Goal: Task Accomplishment & Management: Complete application form

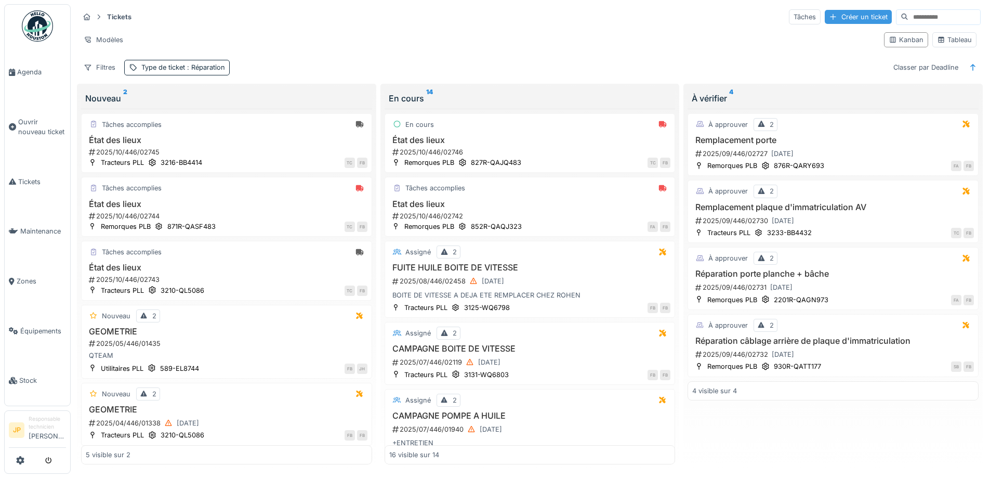
click at [825, 14] on div "Créer un ticket" at bounding box center [858, 17] width 67 height 14
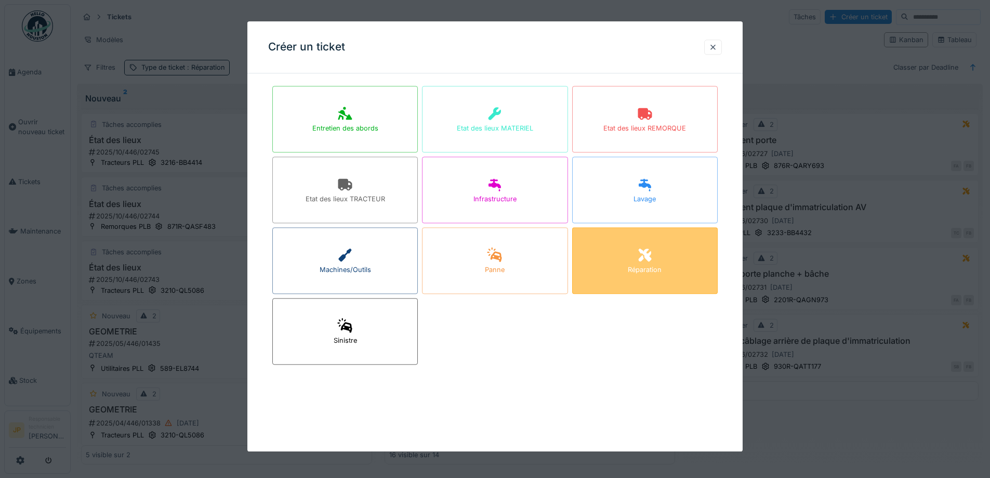
click at [632, 267] on div "Réparation" at bounding box center [645, 270] width 34 height 10
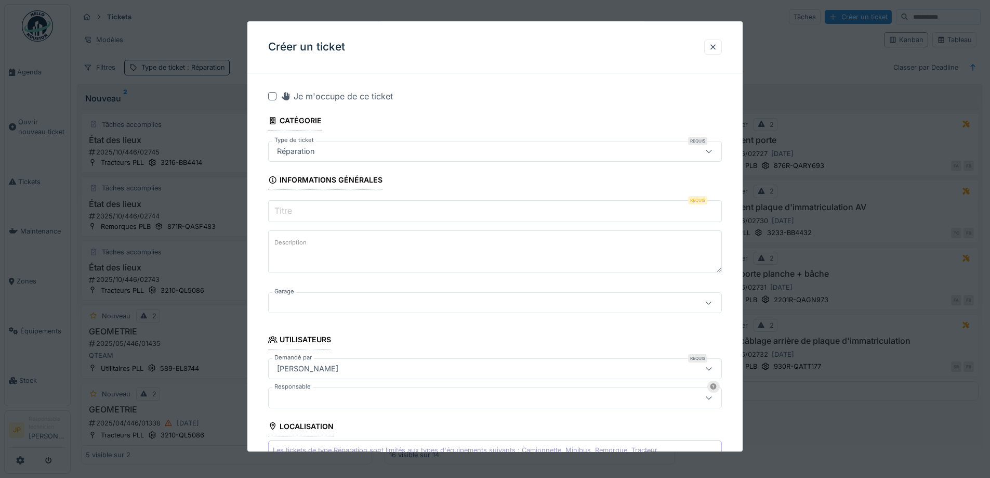
click at [278, 98] on div "Je m'occupe de ce ticket" at bounding box center [495, 96] width 454 height 12
click at [270, 97] on div at bounding box center [272, 96] width 8 height 8
click at [318, 203] on input "Titre" at bounding box center [495, 212] width 454 height 22
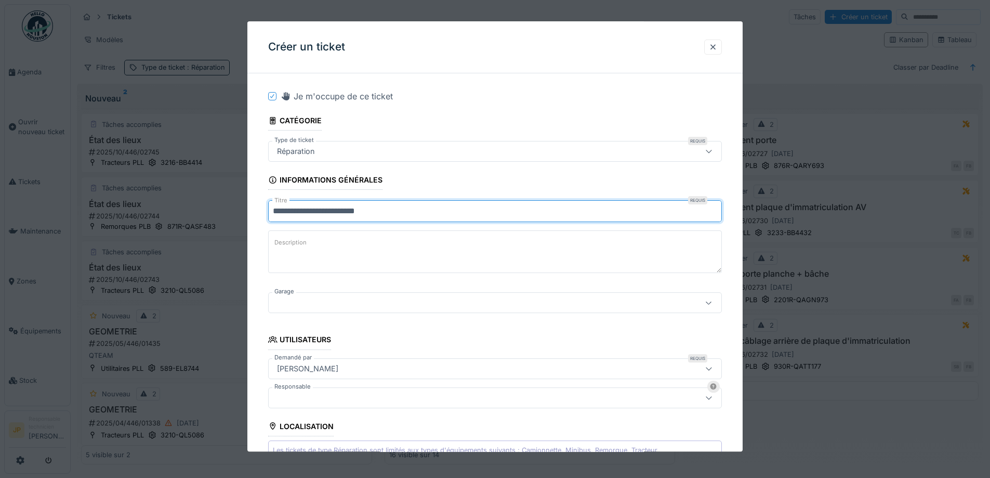
click at [367, 209] on input "**********" at bounding box center [495, 212] width 454 height 22
type input "**********"
click at [324, 303] on div at bounding box center [469, 302] width 392 height 11
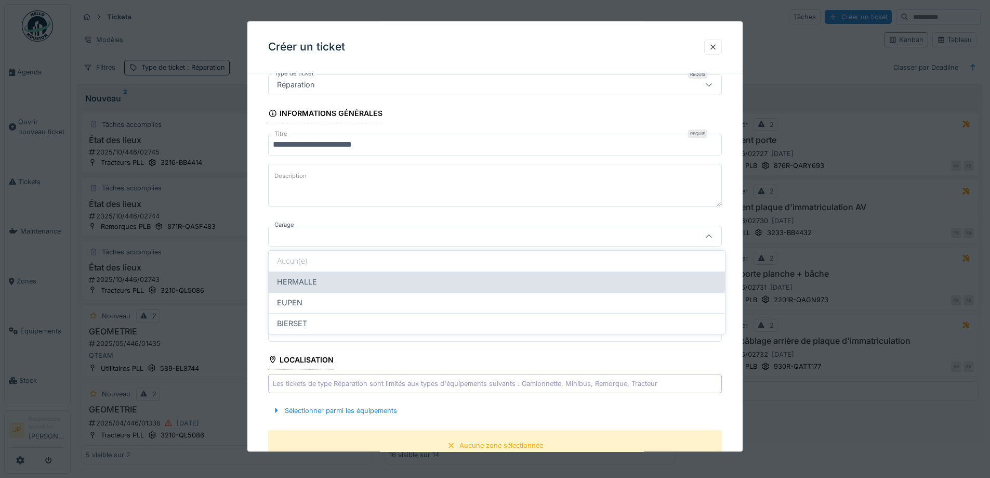
click at [326, 280] on div "HERMALLE" at bounding box center [497, 281] width 440 height 11
type input "********"
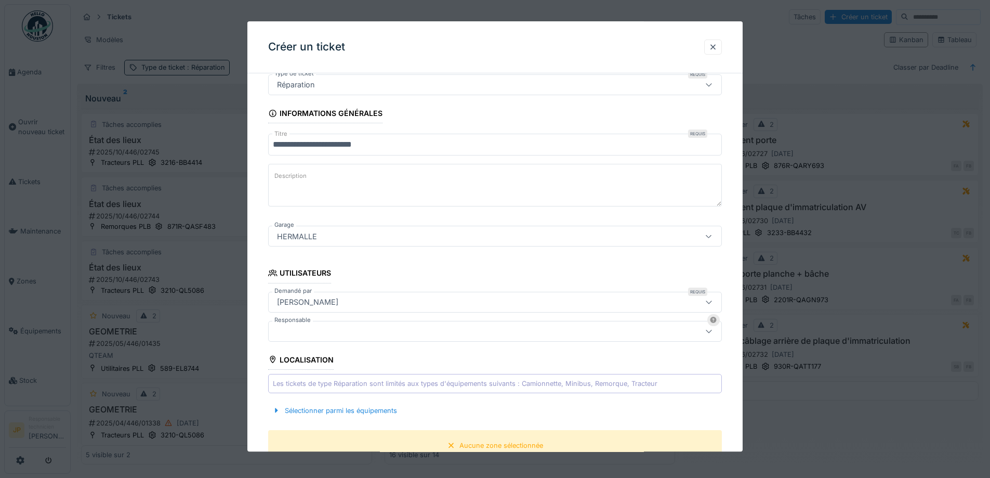
scroll to position [223, 0]
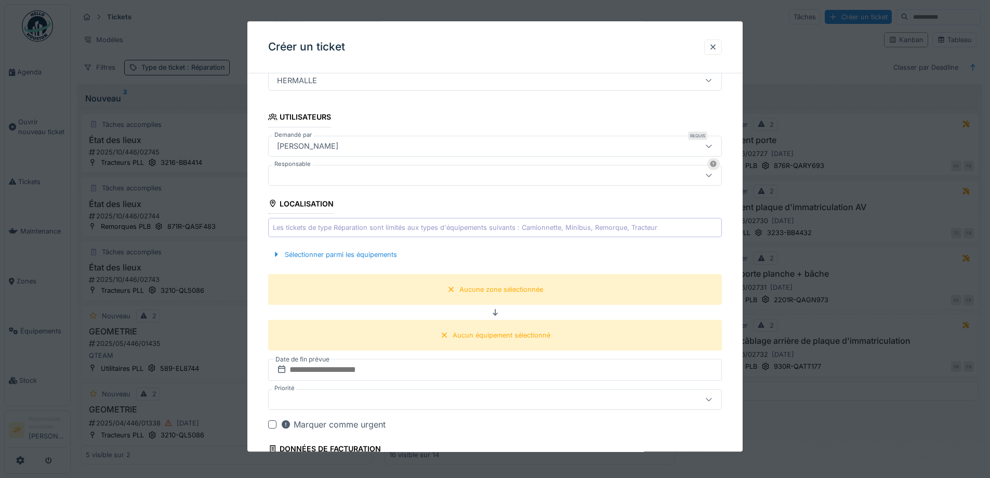
click at [349, 267] on div "Sélectionner parmi les équipements" at bounding box center [495, 254] width 454 height 31
click at [358, 259] on div "Sélectionner parmi les équipements" at bounding box center [334, 254] width 133 height 14
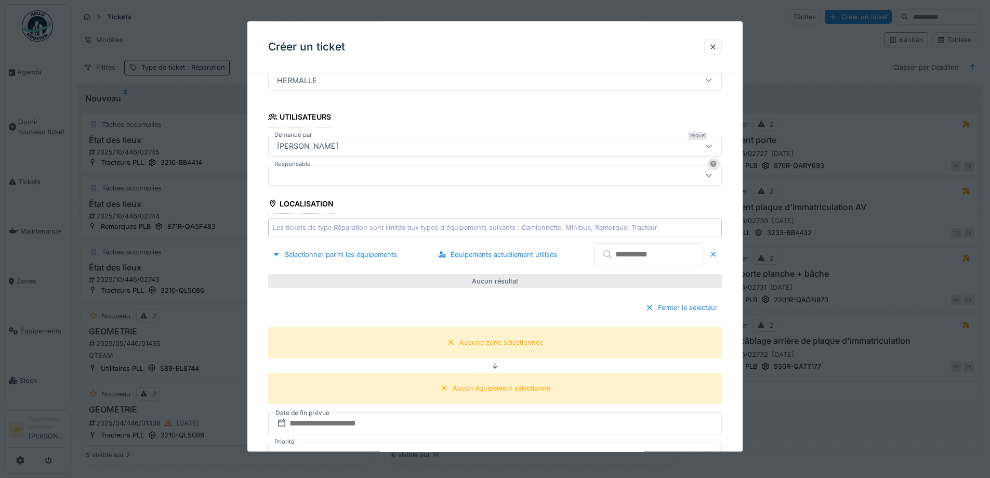
click at [634, 263] on input "text" at bounding box center [648, 255] width 109 height 22
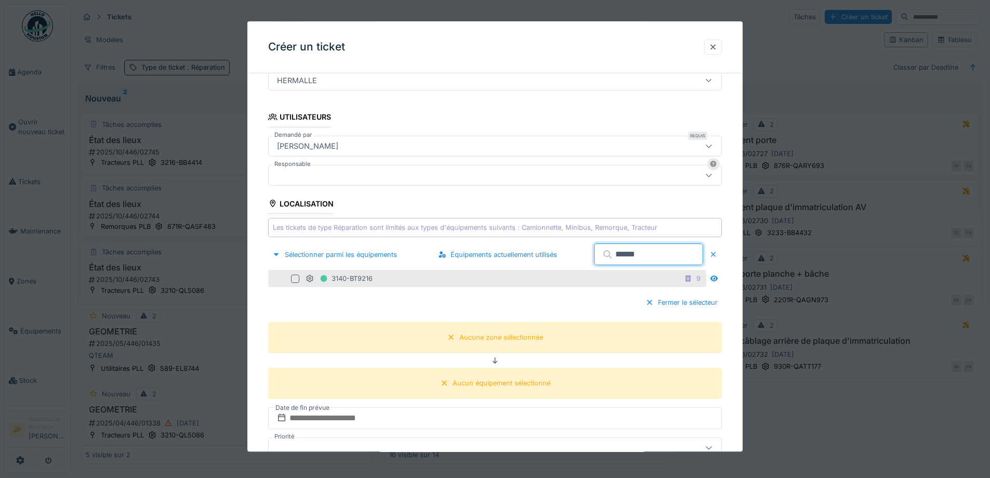
type input "******"
click at [299, 279] on div at bounding box center [295, 279] width 8 height 8
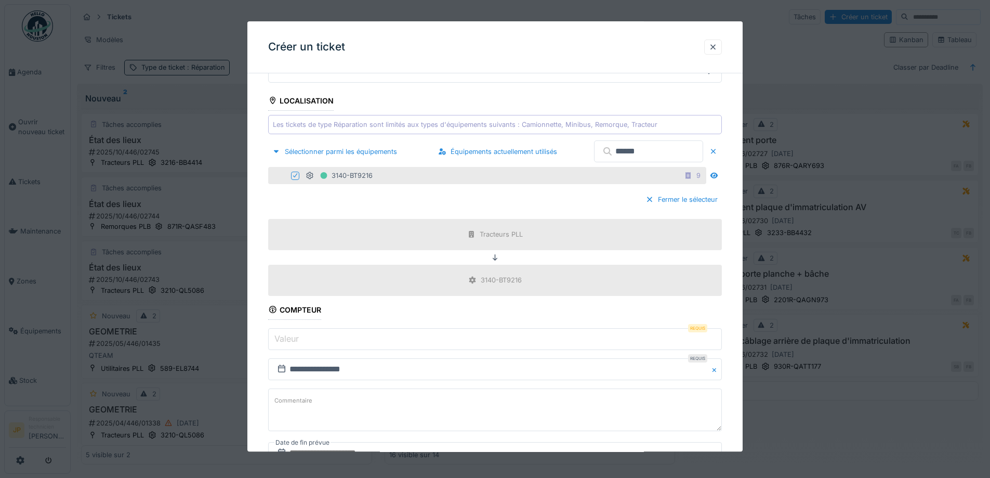
scroll to position [327, 0]
click at [313, 342] on input "Valeur" at bounding box center [495, 338] width 454 height 22
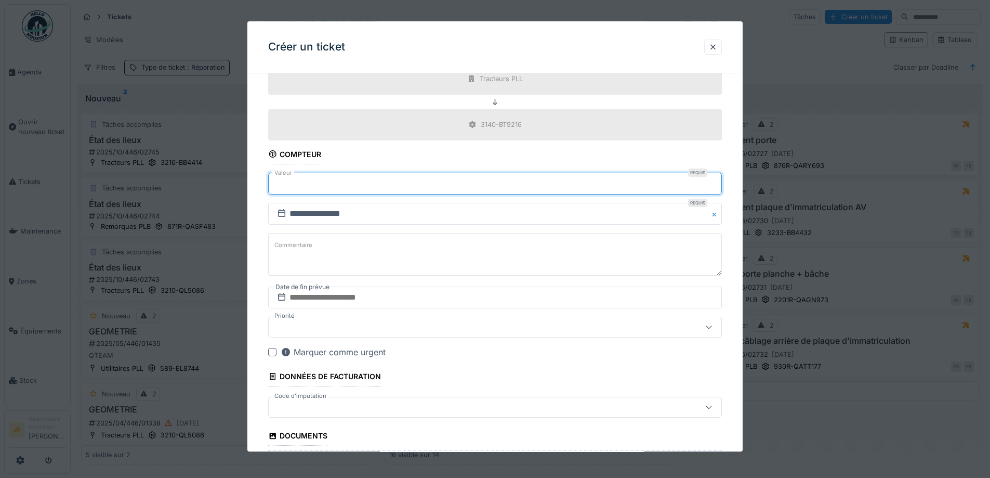
scroll to position [587, 0]
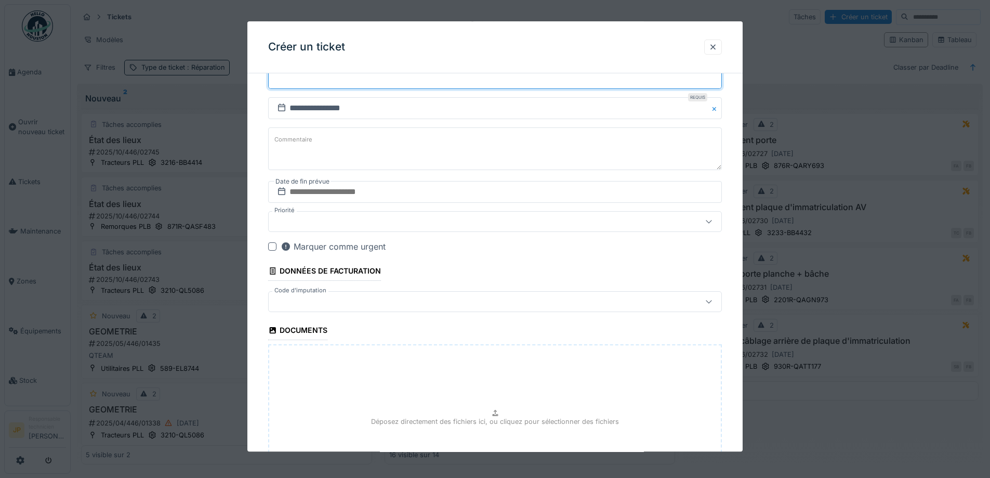
type input "******"
click at [355, 198] on input "text" at bounding box center [495, 192] width 454 height 22
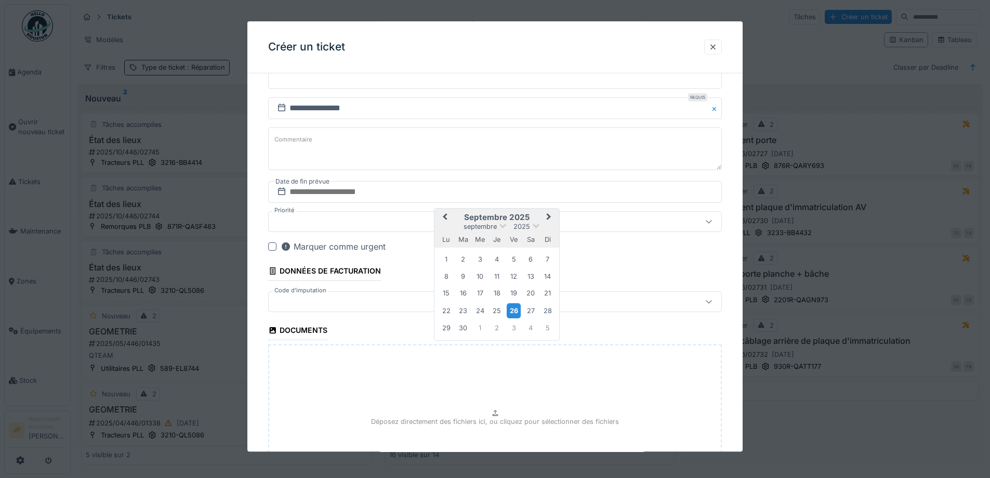
click at [517, 308] on div "26" at bounding box center [514, 310] width 14 height 15
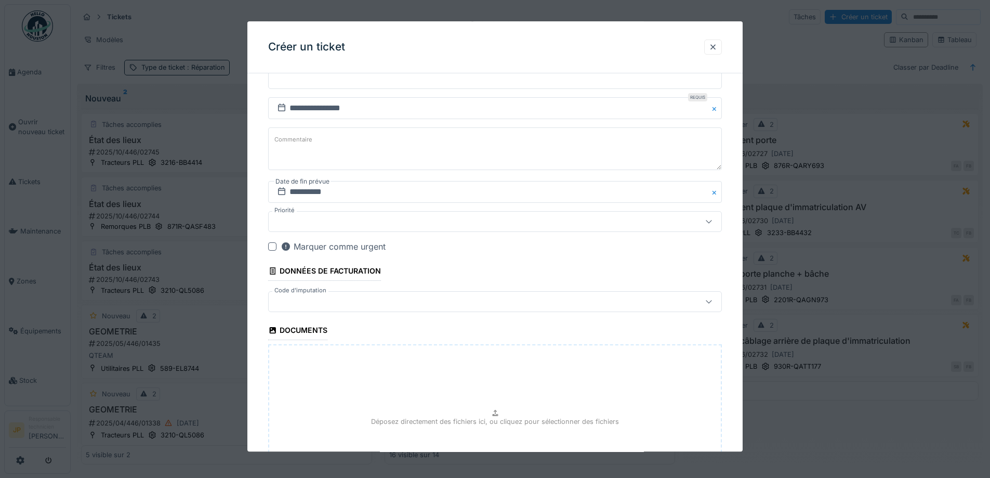
click at [342, 304] on div at bounding box center [469, 301] width 392 height 11
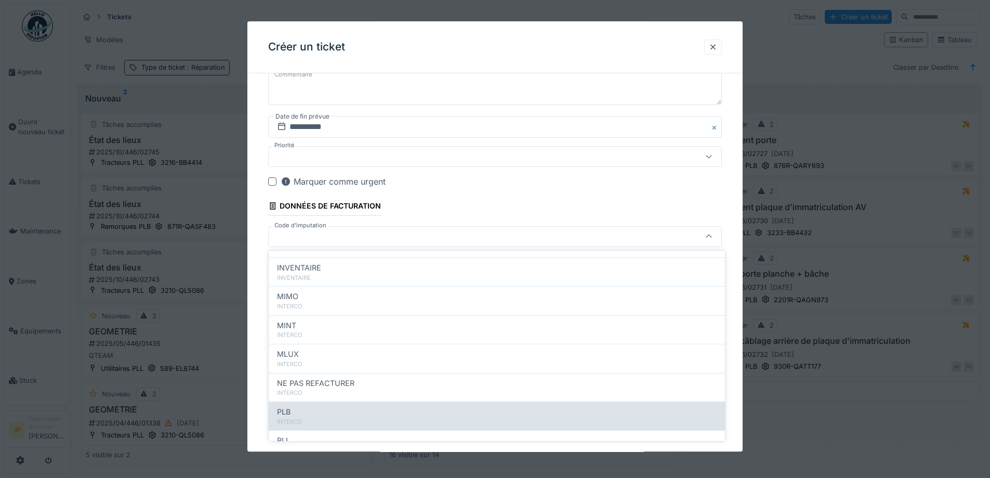
scroll to position [114, 0]
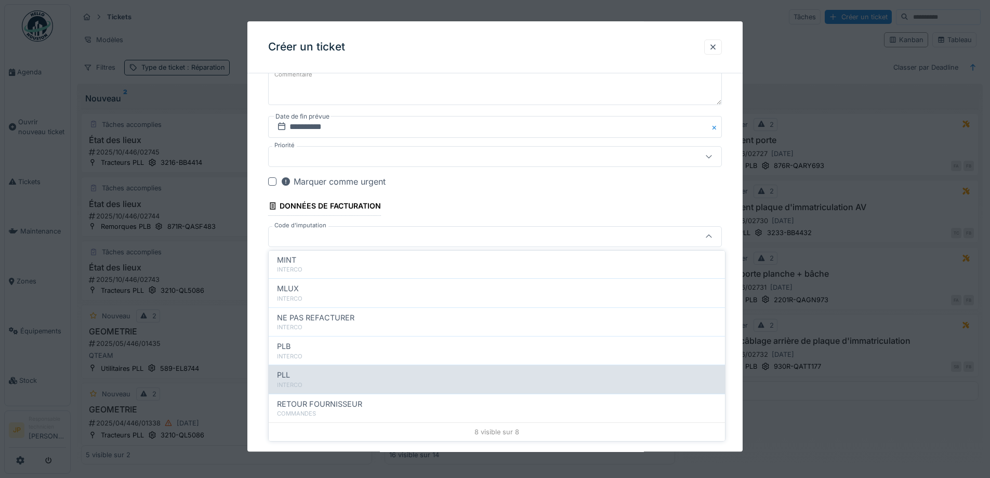
click at [307, 375] on div "PLL" at bounding box center [497, 374] width 440 height 11
type input "***"
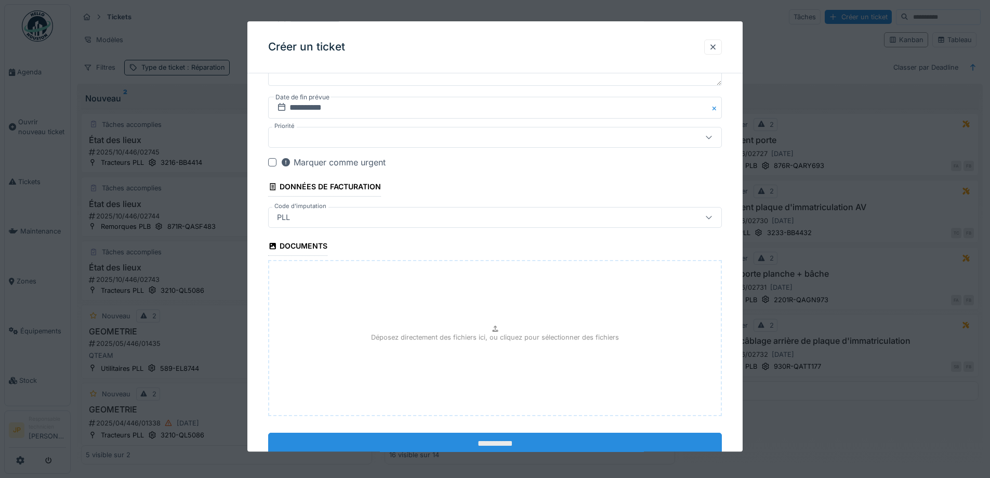
scroll to position [703, 0]
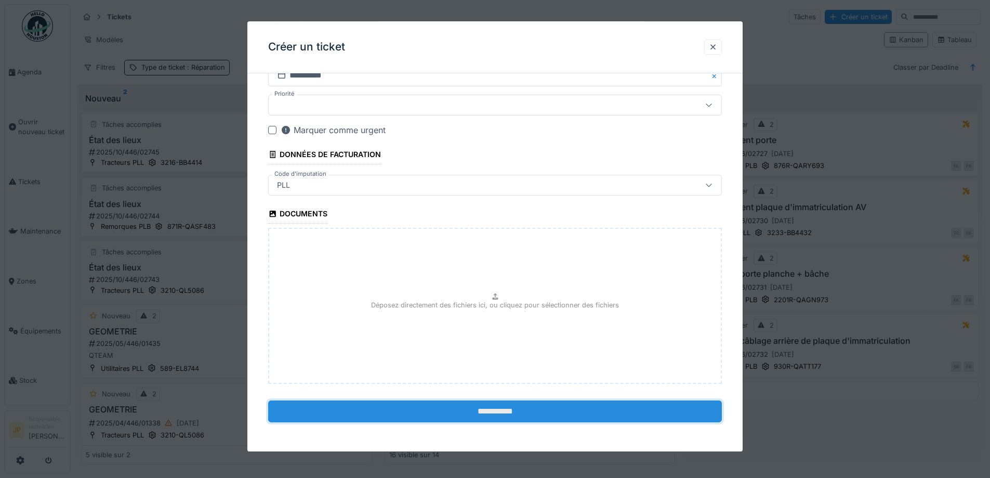
click at [509, 410] on input "**********" at bounding box center [495, 411] width 454 height 22
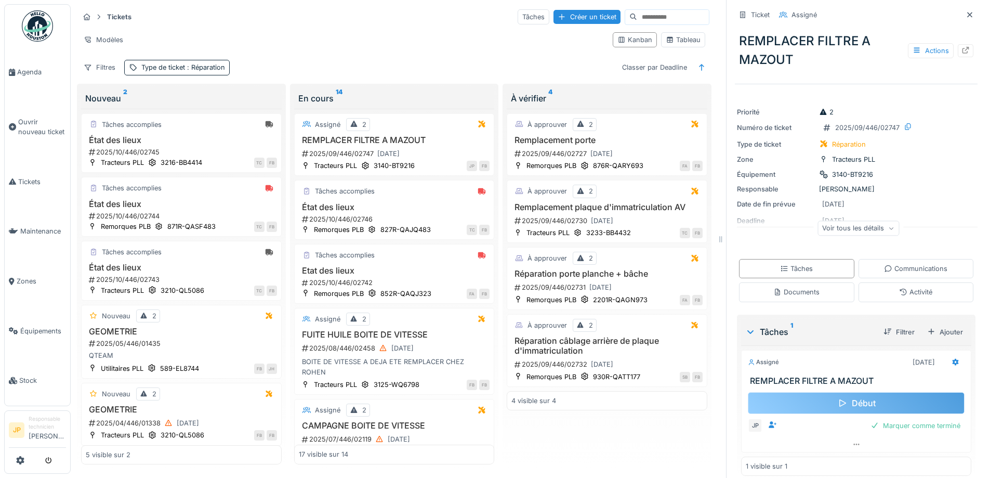
click at [819, 403] on div "Début" at bounding box center [856, 403] width 217 height 22
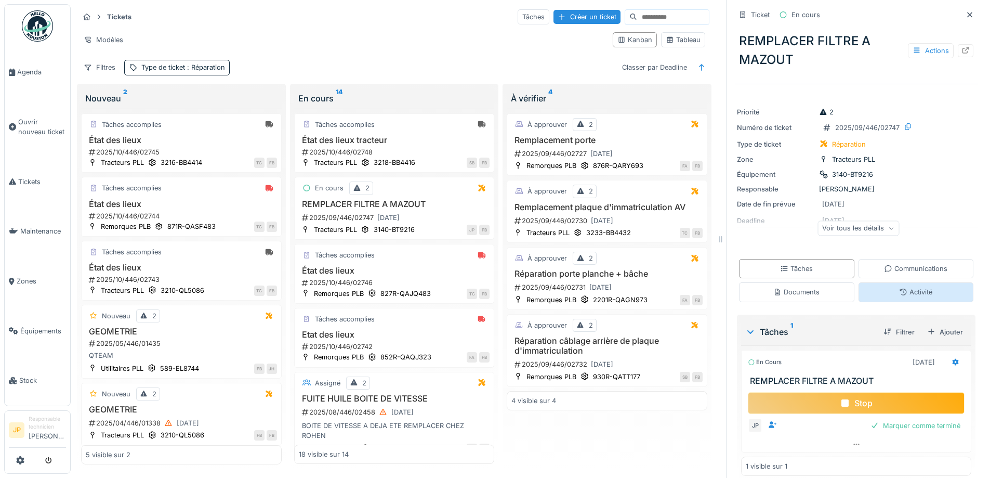
click at [917, 292] on div "Activité" at bounding box center [916, 292] width 33 height 10
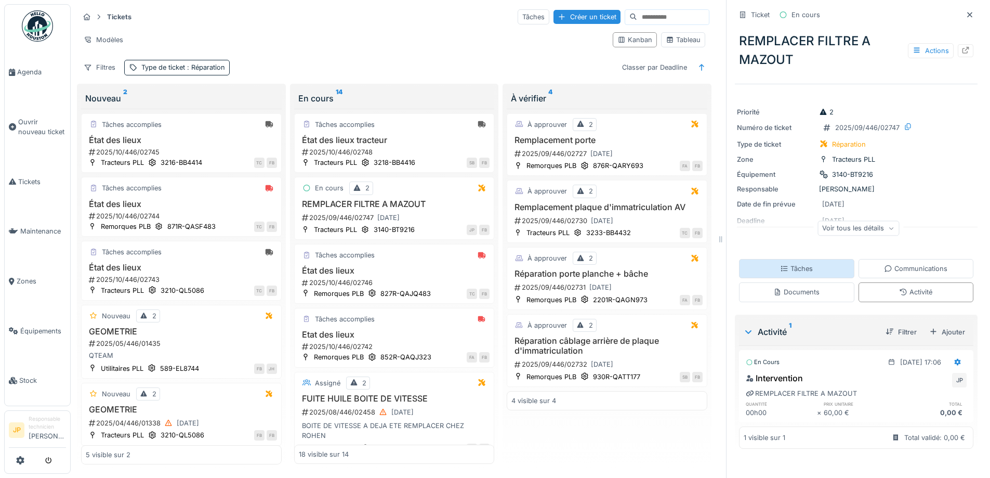
click at [812, 259] on div "Tâches" at bounding box center [796, 268] width 115 height 19
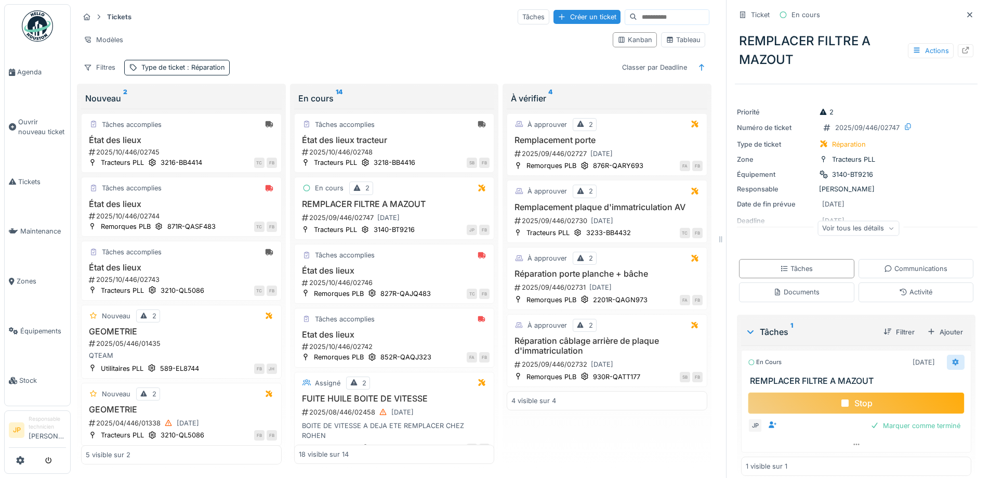
click at [947, 358] on div at bounding box center [956, 362] width 18 height 15
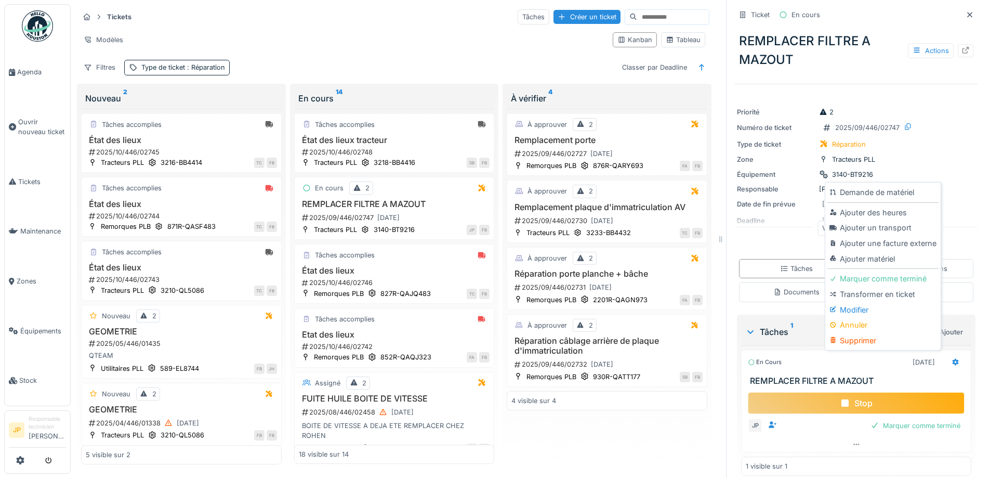
click at [874, 251] on div "Ajouter matériel" at bounding box center [883, 259] width 111 height 16
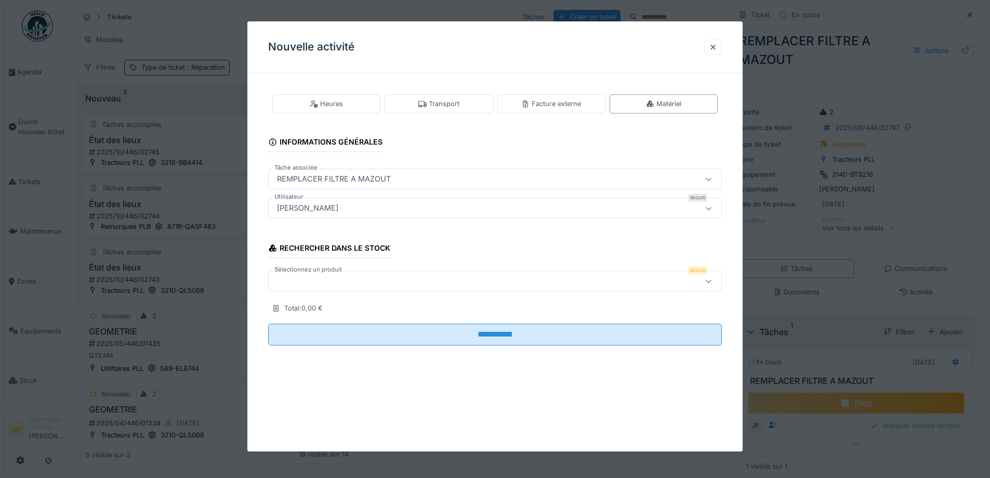
click at [339, 273] on label "Sélectionnez un produit" at bounding box center [308, 270] width 72 height 9
click at [331, 283] on div at bounding box center [469, 281] width 392 height 11
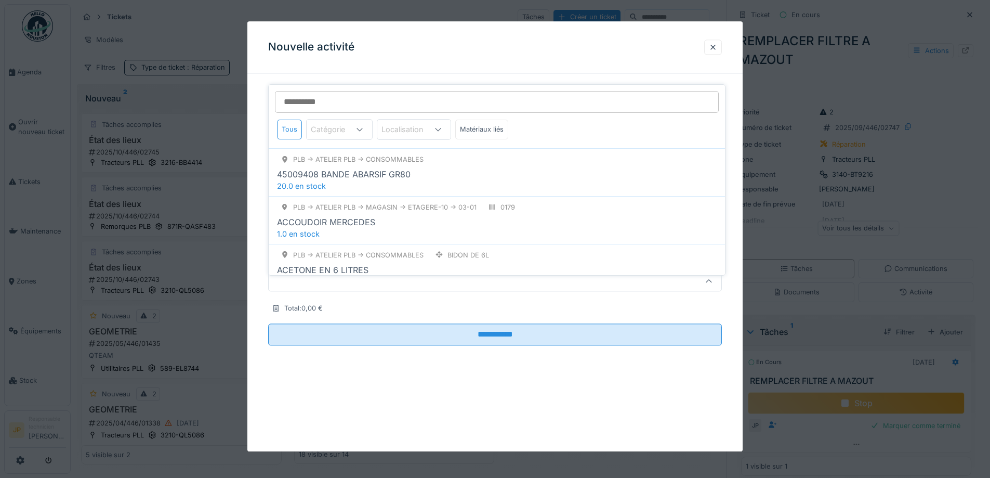
click at [327, 99] on input "Sélectionnez un produit" at bounding box center [497, 102] width 444 height 22
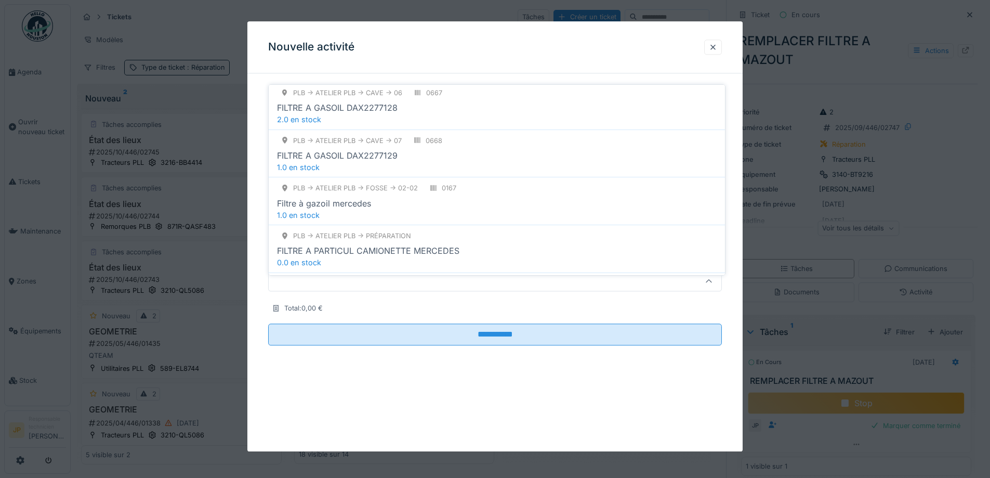
scroll to position [364, 0]
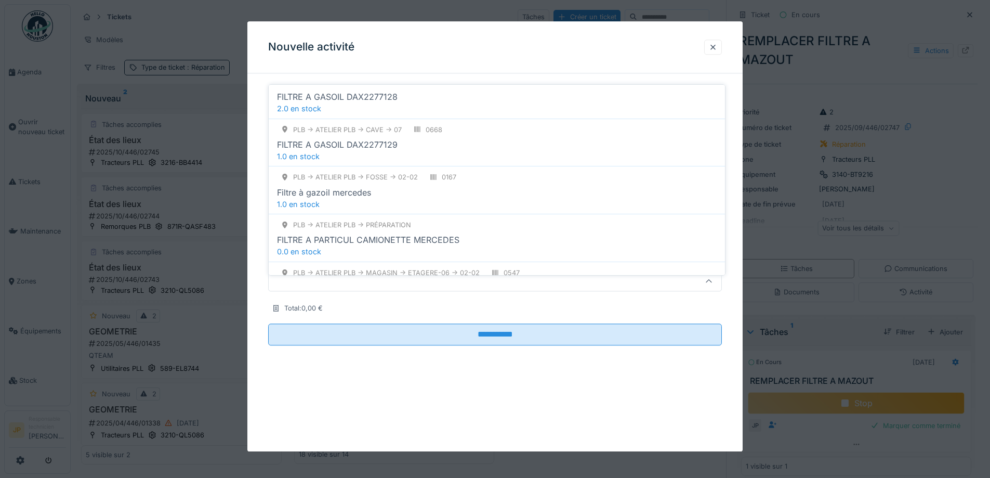
type input "******"
click at [437, 189] on div "Filtre à gazoil mercedes" at bounding box center [497, 192] width 440 height 12
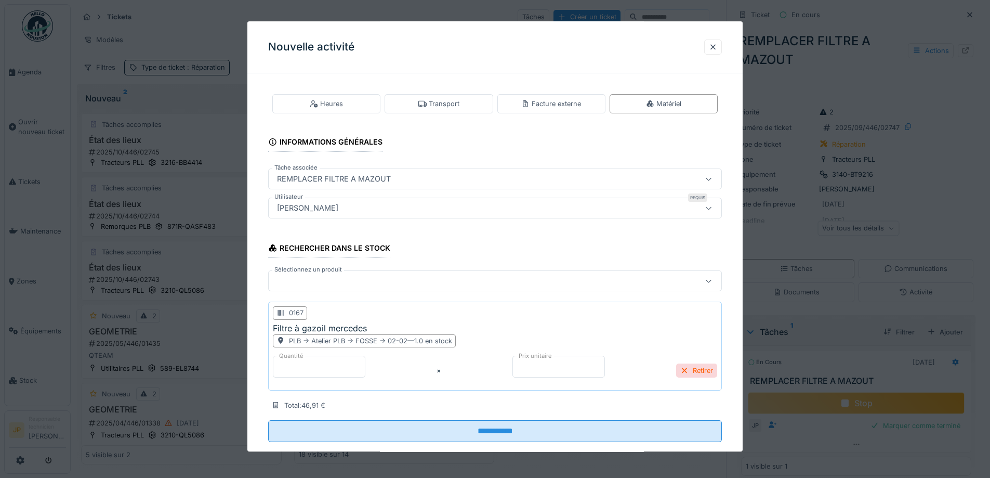
click at [328, 273] on label "Sélectionnez un produit" at bounding box center [308, 270] width 72 height 9
click at [328, 278] on div at bounding box center [469, 281] width 392 height 11
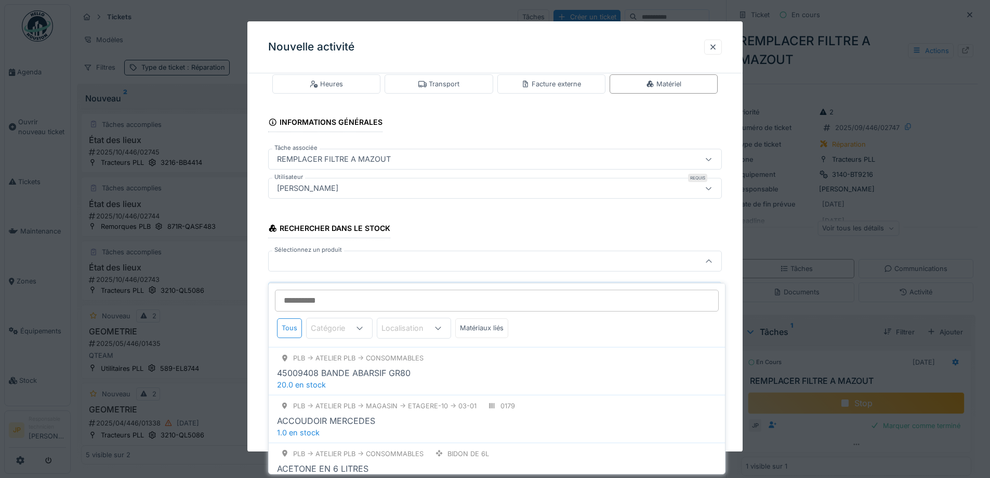
click at [319, 290] on input "Sélectionnez un produit" at bounding box center [497, 301] width 444 height 22
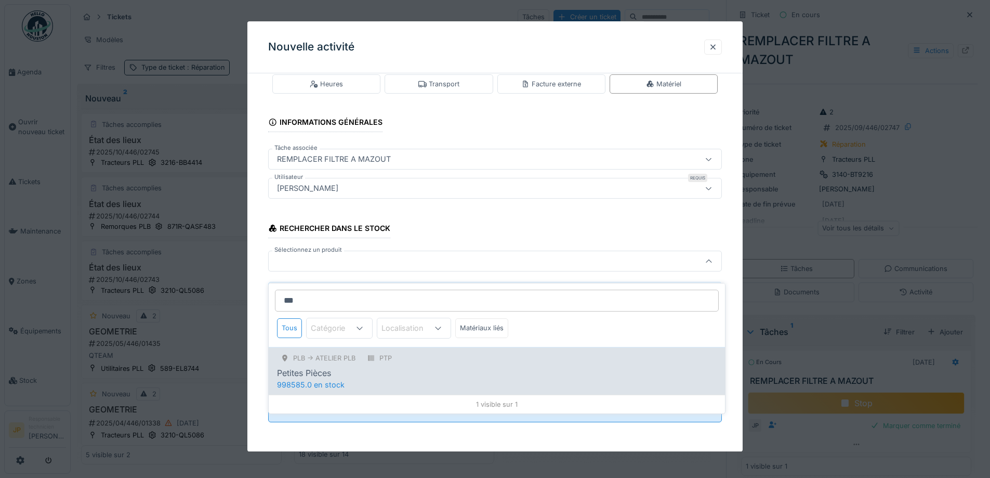
type input "***"
click at [401, 358] on div "PLB -> Atelier PLB PTP Petites Pièces" at bounding box center [497, 365] width 440 height 28
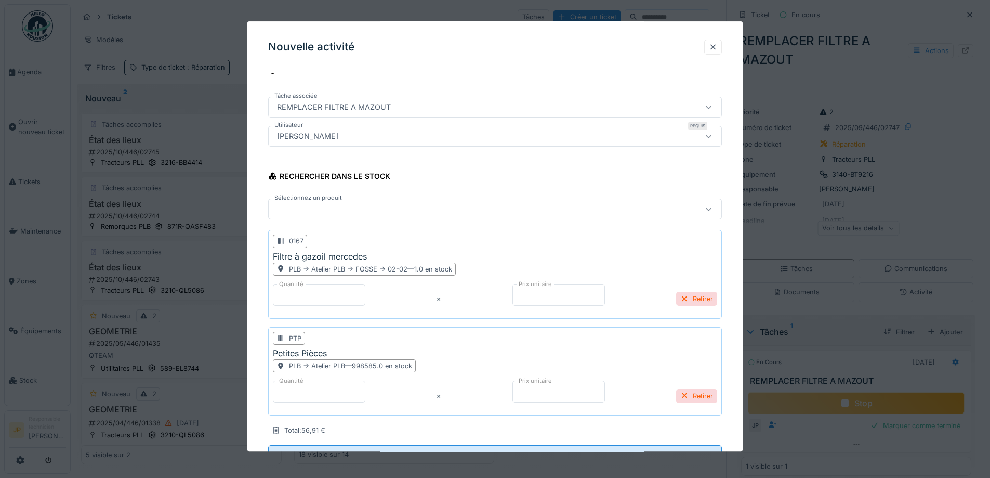
scroll to position [116, 0]
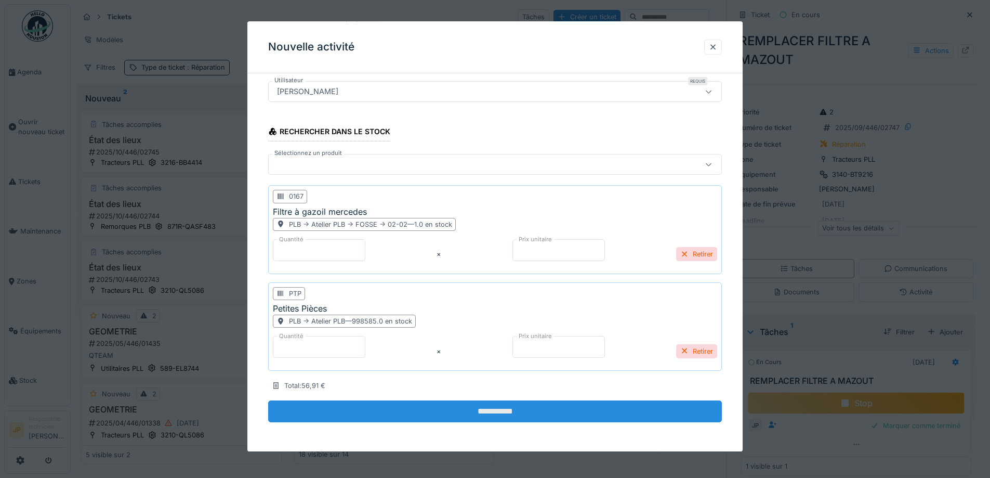
click at [503, 415] on input "**********" at bounding box center [495, 412] width 454 height 22
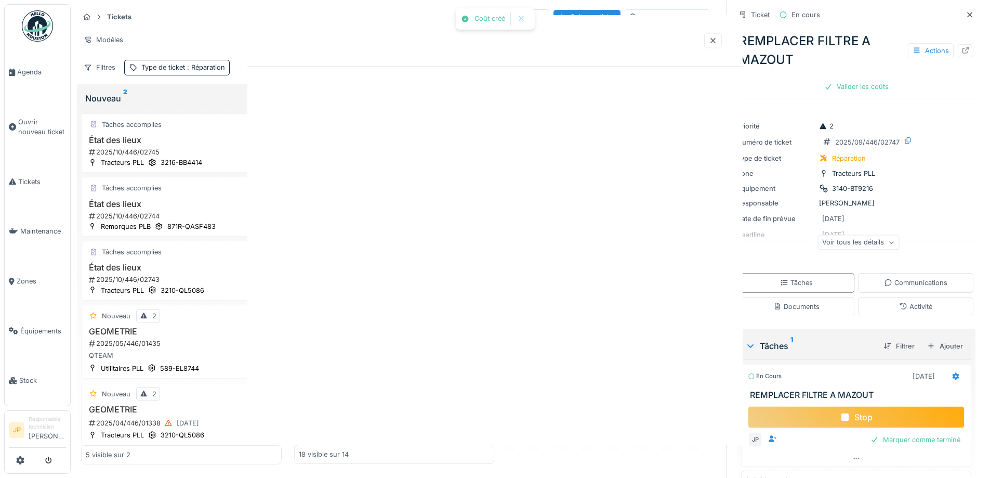
scroll to position [0, 0]
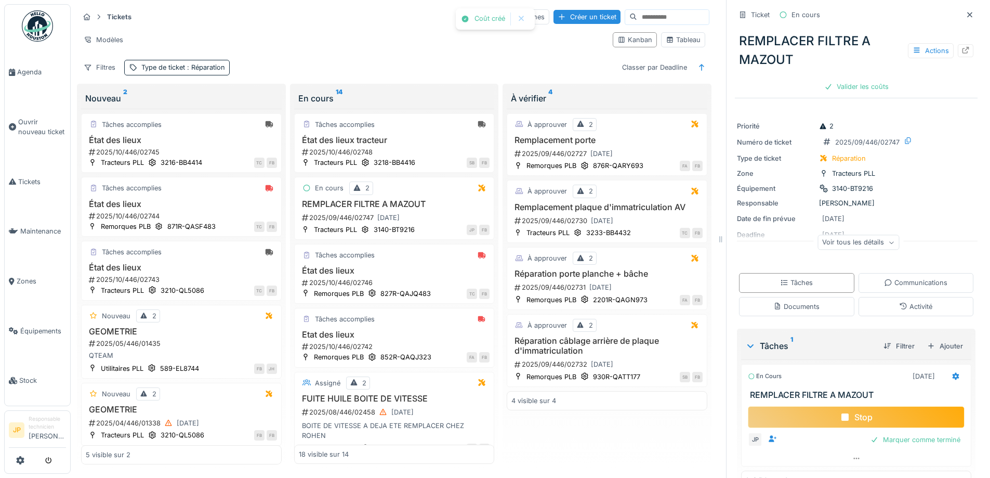
click at [845, 415] on div "Stop" at bounding box center [856, 417] width 217 height 22
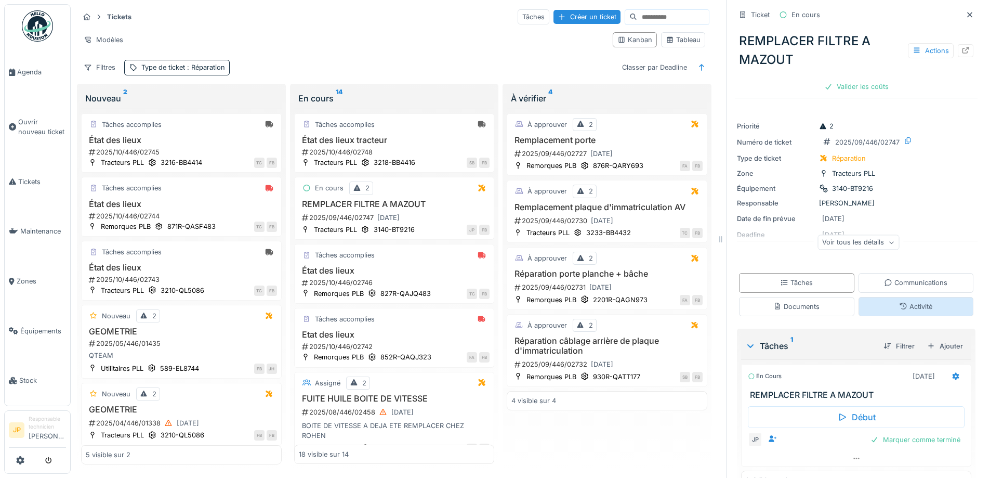
click at [900, 303] on icon at bounding box center [904, 306] width 8 height 7
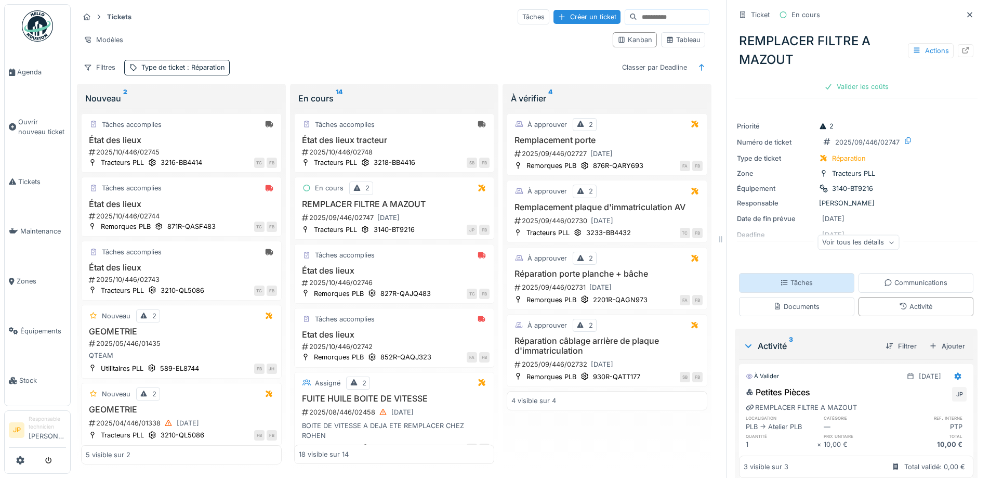
click at [811, 275] on div "Tâches" at bounding box center [796, 282] width 115 height 19
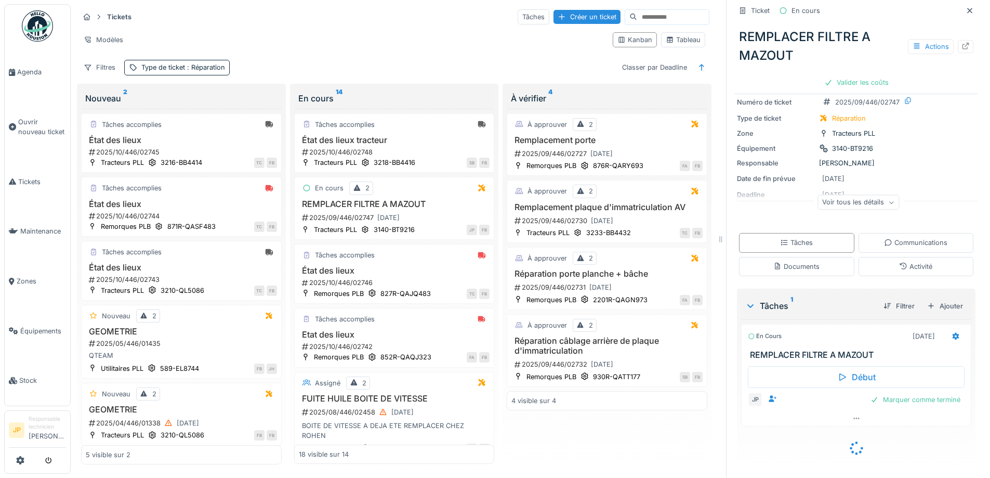
scroll to position [26, 0]
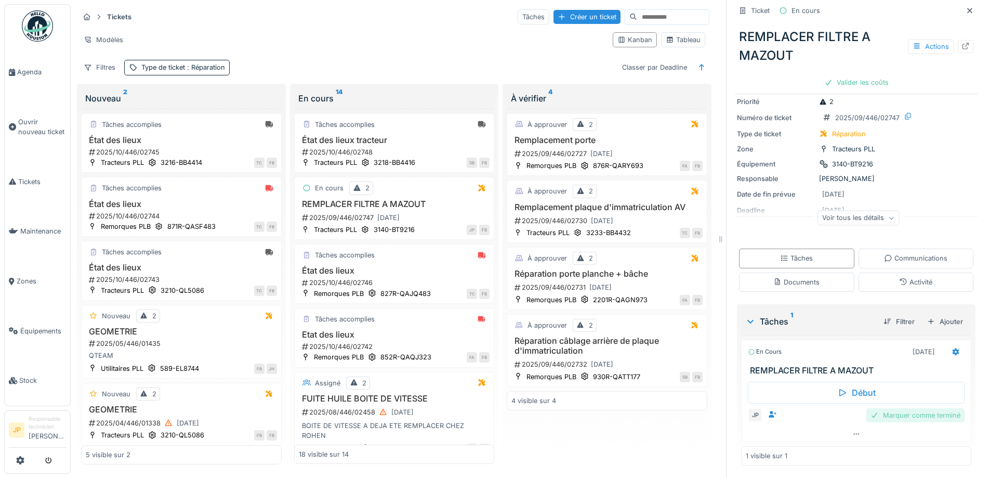
click at [905, 408] on div "Marquer comme terminé" at bounding box center [916, 415] width 98 height 14
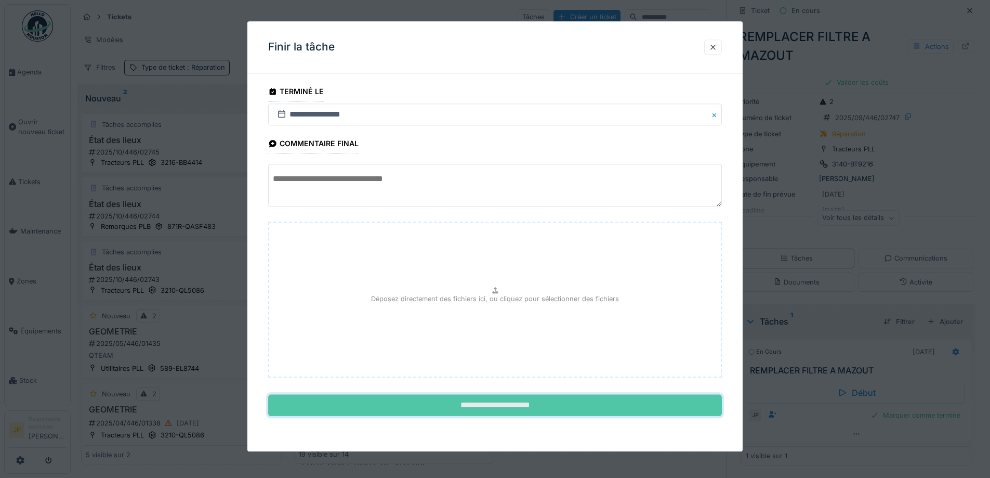
click at [486, 407] on input "**********" at bounding box center [495, 406] width 454 height 22
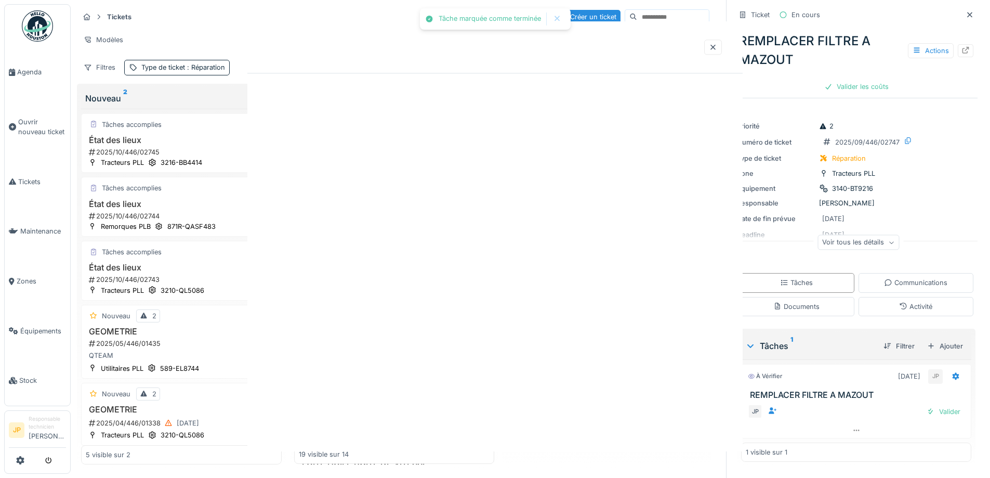
scroll to position [0, 0]
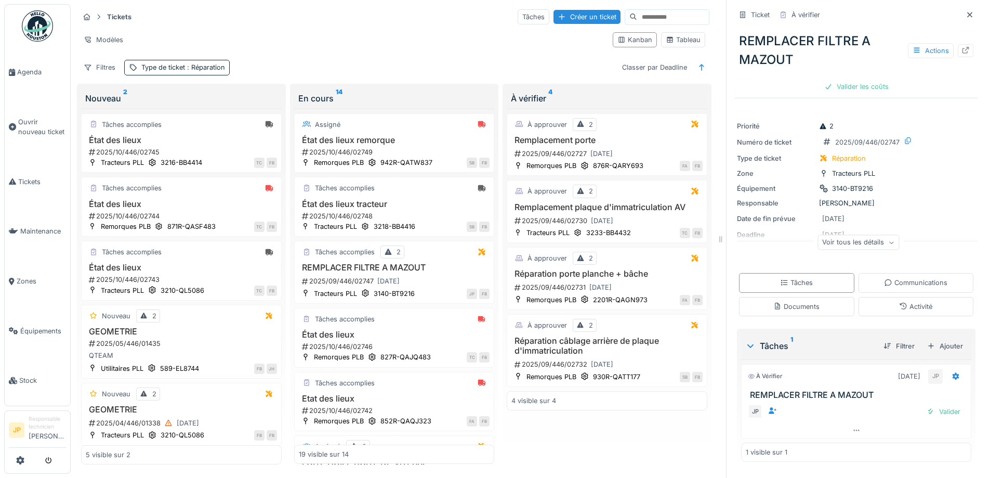
click at [932, 412] on div "JP Valider" at bounding box center [856, 411] width 230 height 23
click at [932, 408] on div "Valider" at bounding box center [944, 412] width 42 height 14
click at [838, 80] on div "Valider les coûts" at bounding box center [856, 87] width 73 height 14
click at [845, 80] on div "Envoyer pour approbation" at bounding box center [856, 87] width 105 height 14
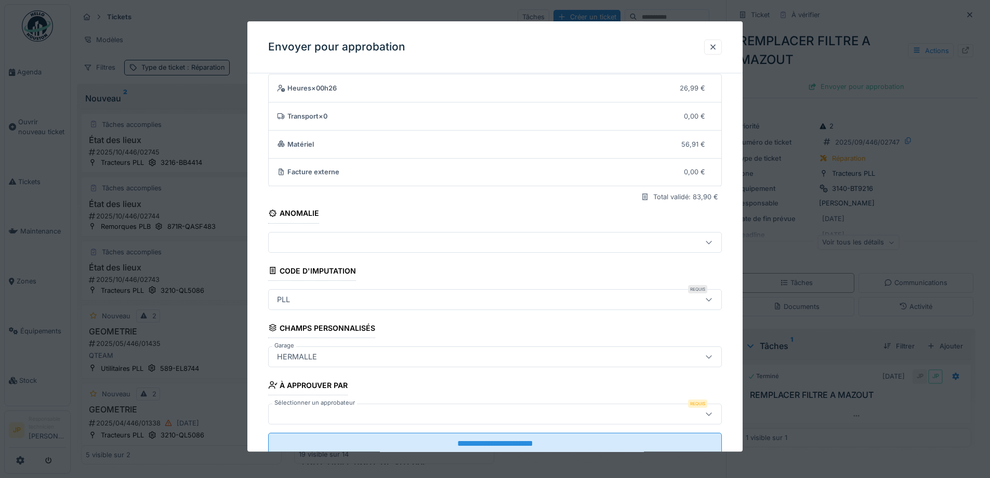
scroll to position [64, 0]
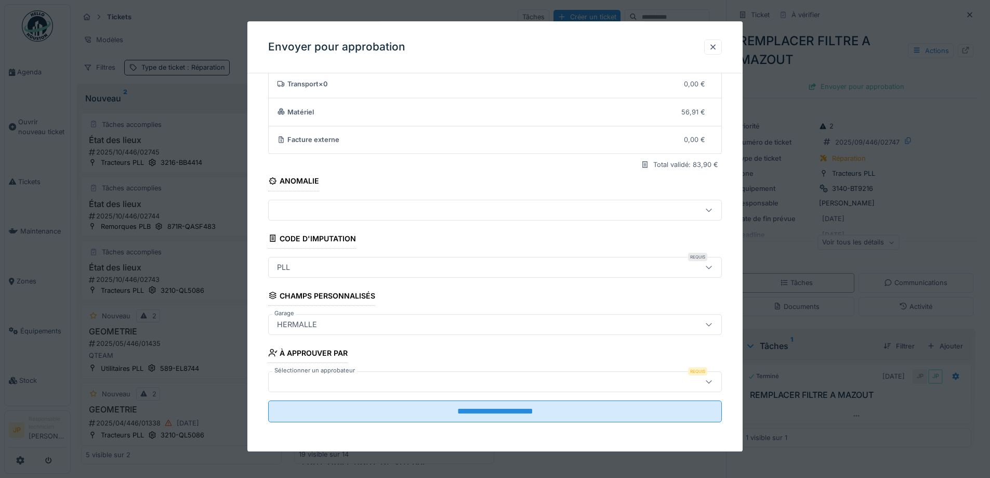
click at [345, 384] on div at bounding box center [469, 381] width 392 height 11
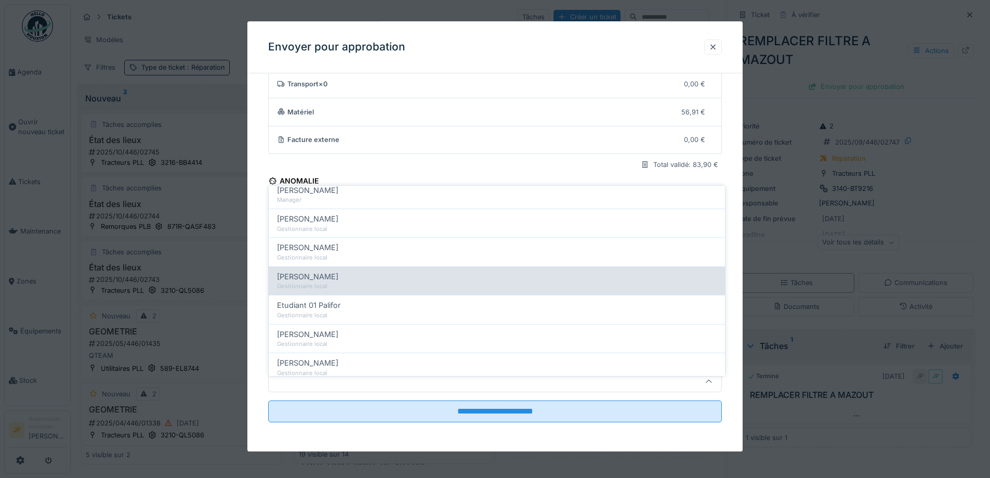
scroll to position [156, 0]
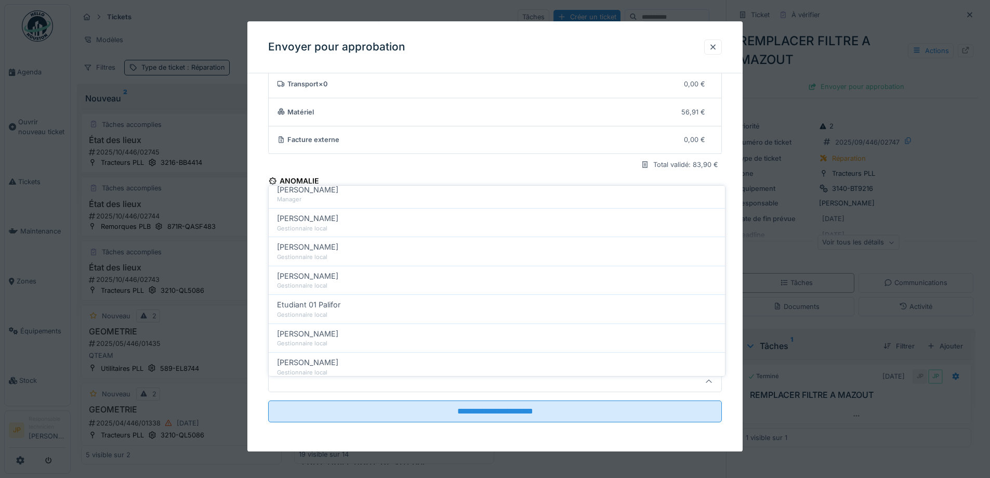
click at [345, 331] on div "[PERSON_NAME]" at bounding box center [497, 333] width 440 height 11
type input "*****"
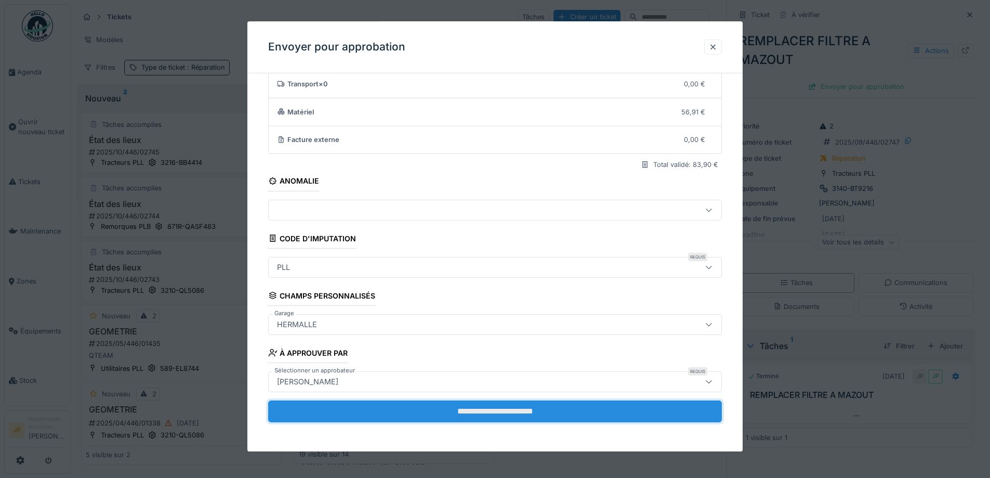
click at [497, 407] on input "**********" at bounding box center [495, 411] width 454 height 22
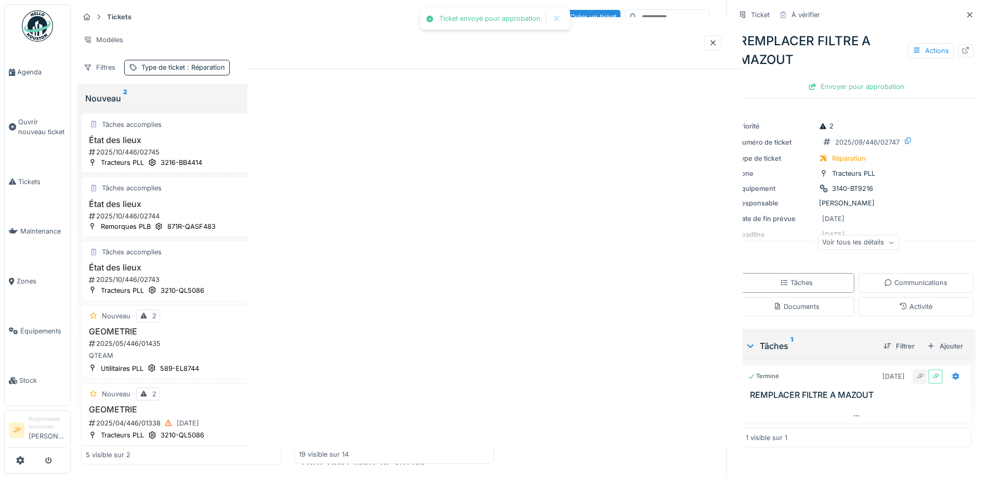
scroll to position [0, 0]
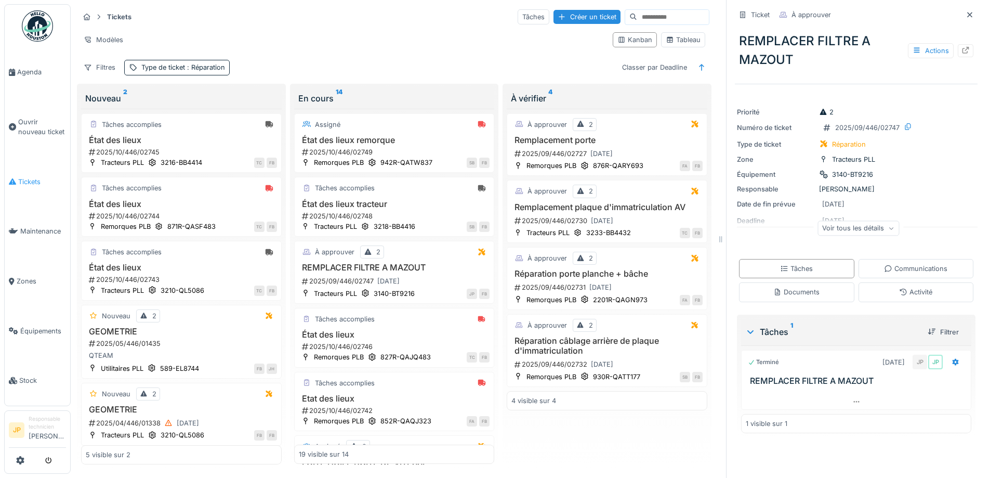
click at [30, 181] on span "Tickets" at bounding box center [42, 182] width 48 height 10
